Goal: Task Accomplishment & Management: Manage account settings

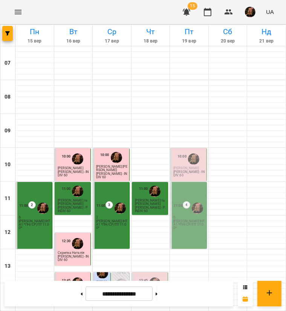
click at [187, 9] on icon "button" at bounding box center [186, 12] width 8 height 7
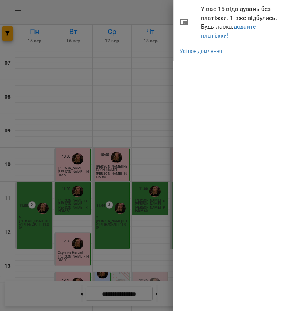
click at [129, 14] on div at bounding box center [143, 155] width 286 height 311
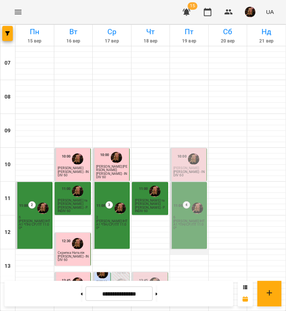
scroll to position [38, 0]
click at [157, 291] on button at bounding box center [156, 294] width 2 height 17
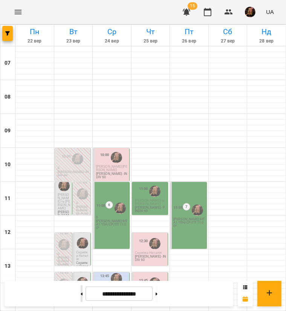
click at [81, 295] on button at bounding box center [82, 294] width 2 height 17
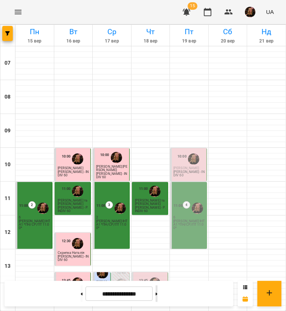
click at [157, 293] on button at bounding box center [156, 294] width 2 height 17
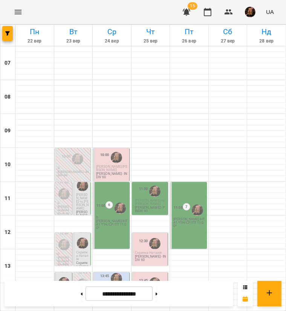
scroll to position [226, 0]
click at [81, 291] on button at bounding box center [82, 294] width 2 height 17
type input "**********"
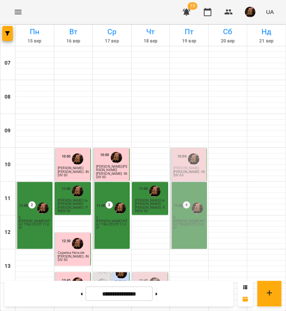
scroll to position [0, 0]
click at [181, 166] on div "10:00" at bounding box center [181, 159] width 9 height 14
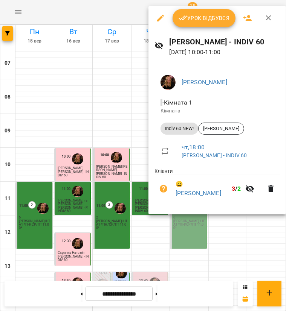
click at [212, 17] on span "Урок відбувся" at bounding box center [203, 18] width 51 height 9
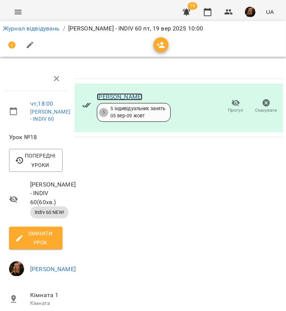
click at [128, 97] on link "[PERSON_NAME]" at bounding box center [120, 96] width 46 height 7
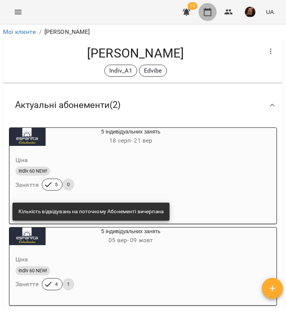
click at [210, 15] on icon "button" at bounding box center [207, 12] width 9 height 9
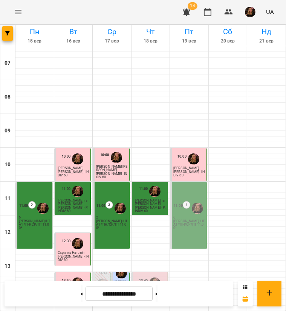
scroll to position [113, 0]
